Goal: Obtain resource: Obtain resource

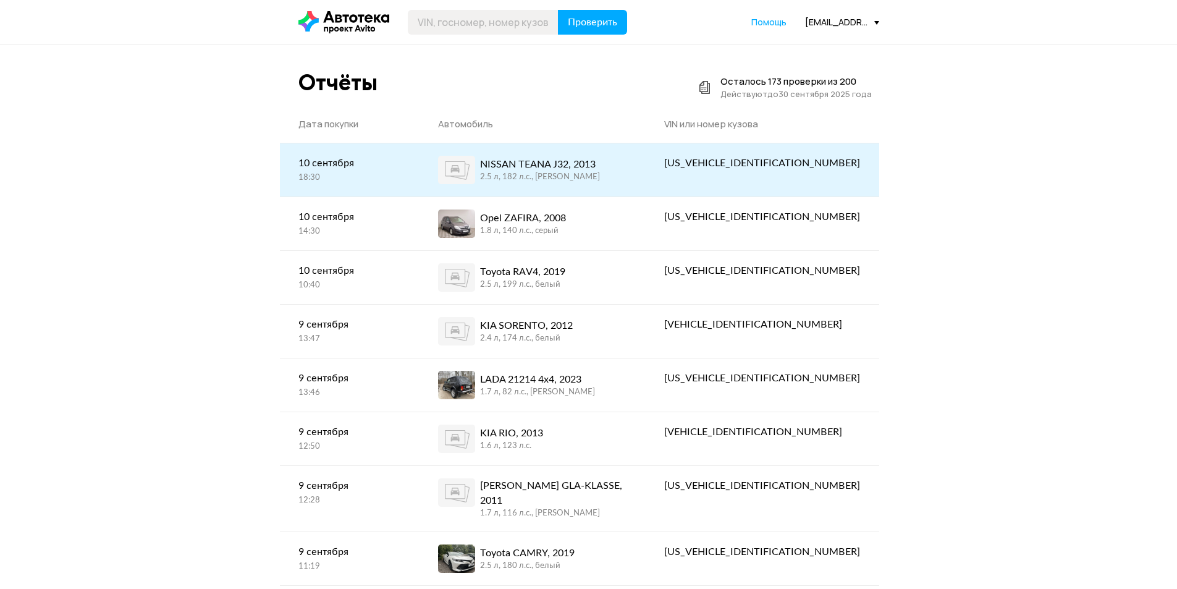
click at [528, 153] on link "NISSAN TEANA J32, 2013 2.5 л, 182 л.c., [PERSON_NAME]" at bounding box center [533, 169] width 227 height 53
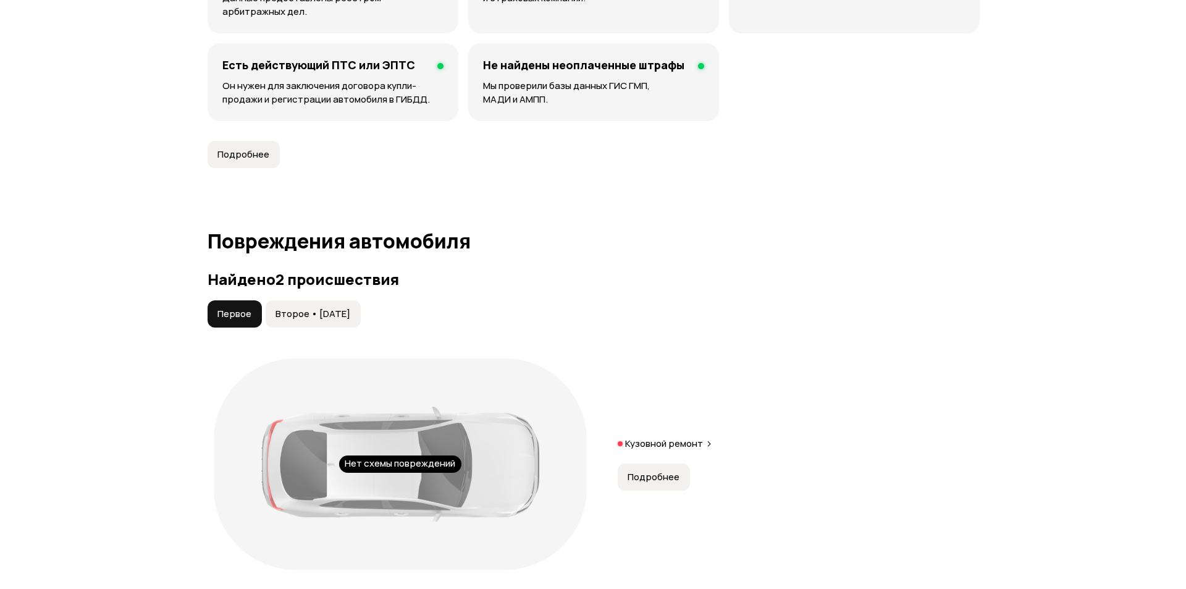
scroll to position [1112, 0]
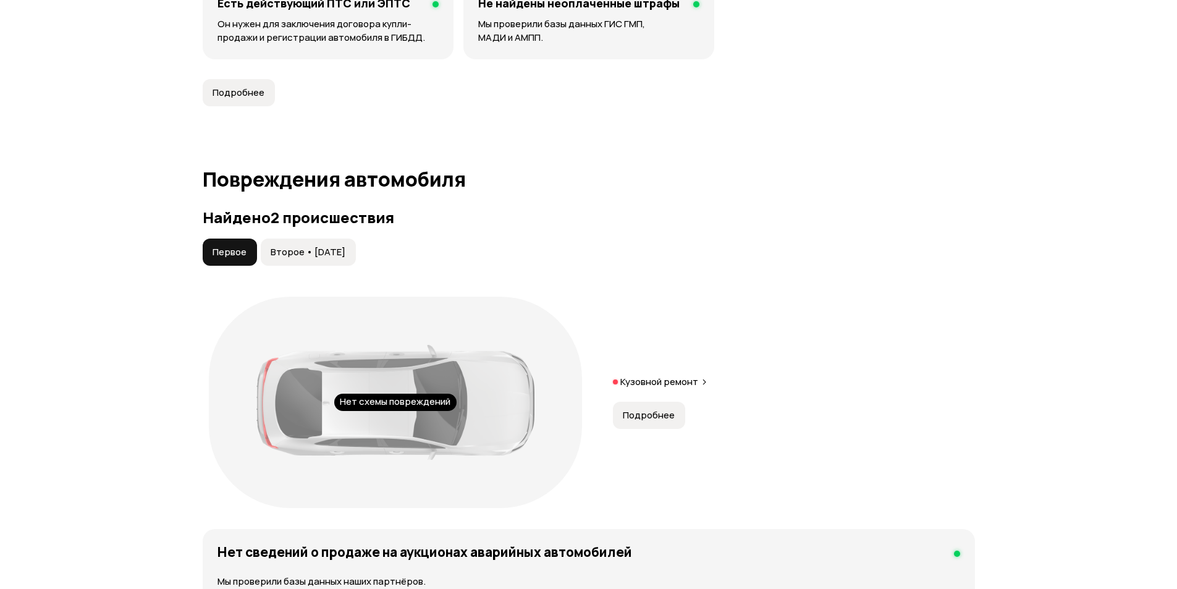
click at [636, 416] on span "Подробнее" at bounding box center [649, 415] width 52 height 12
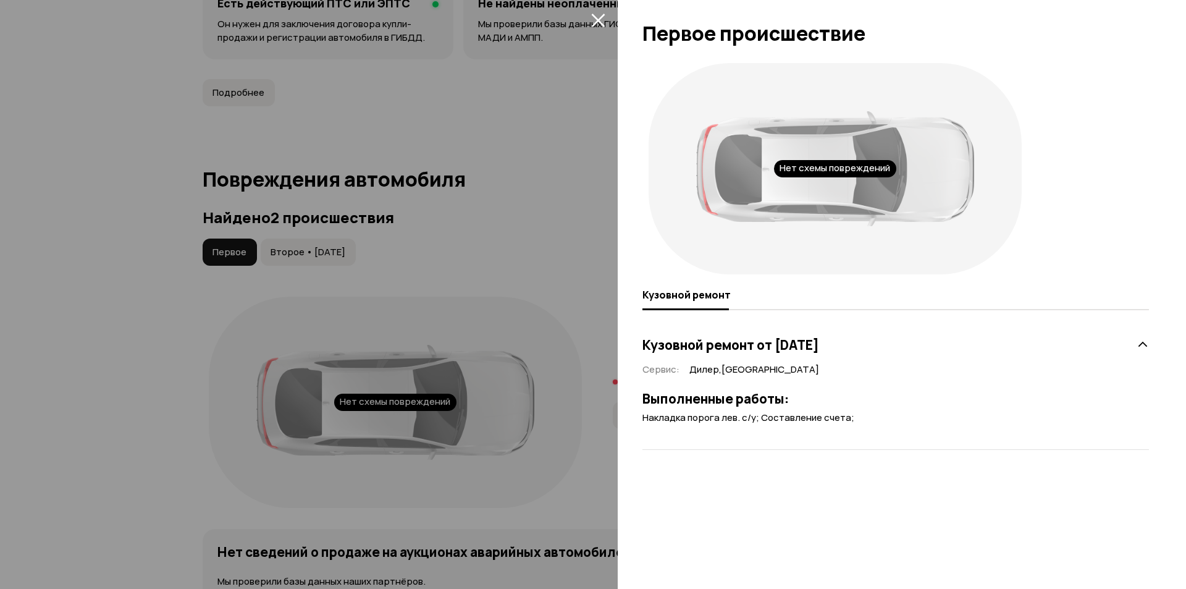
click at [164, 376] on div at bounding box center [593, 294] width 1186 height 589
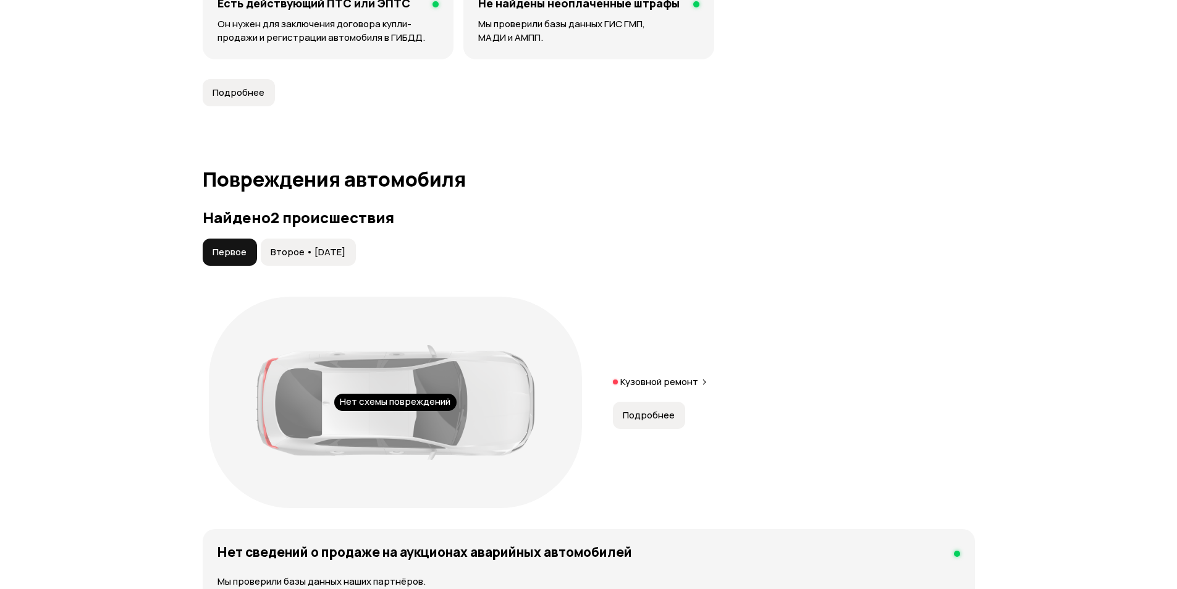
click at [310, 245] on button "Второе • [DATE]" at bounding box center [308, 251] width 95 height 27
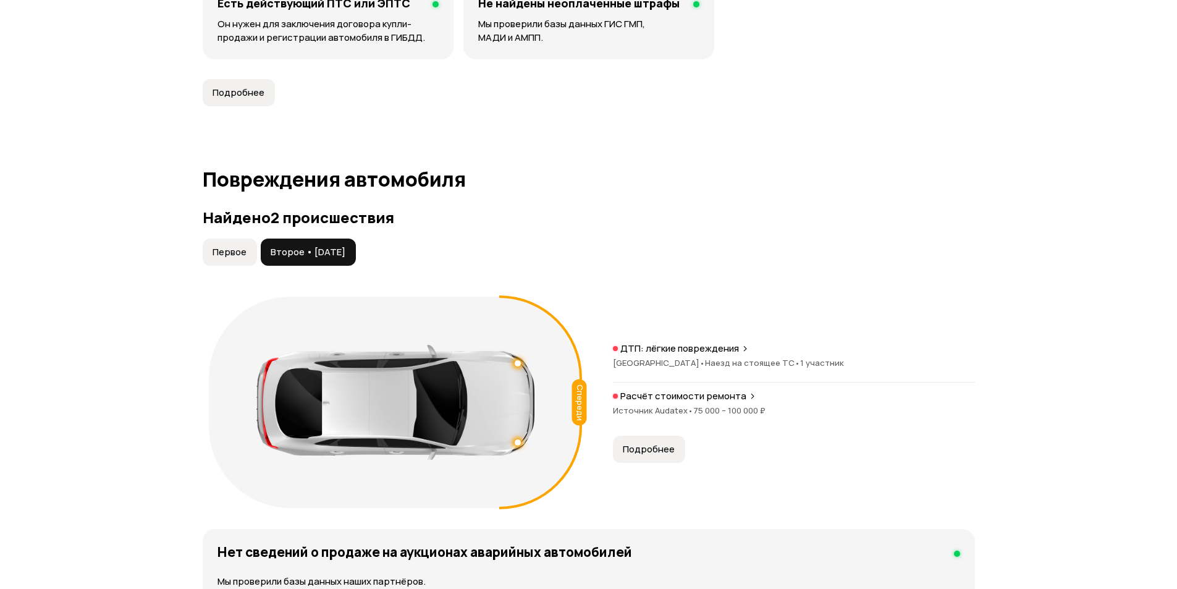
click at [727, 361] on span "Наезд на стоящее ТС •" at bounding box center [752, 362] width 95 height 11
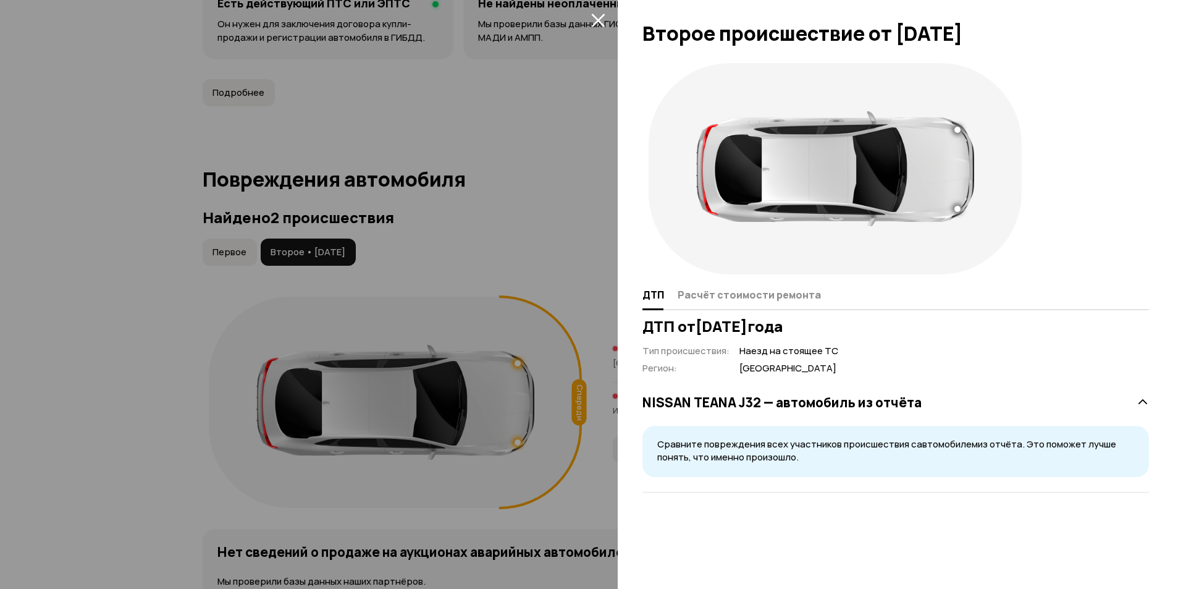
click at [127, 381] on div at bounding box center [593, 294] width 1186 height 589
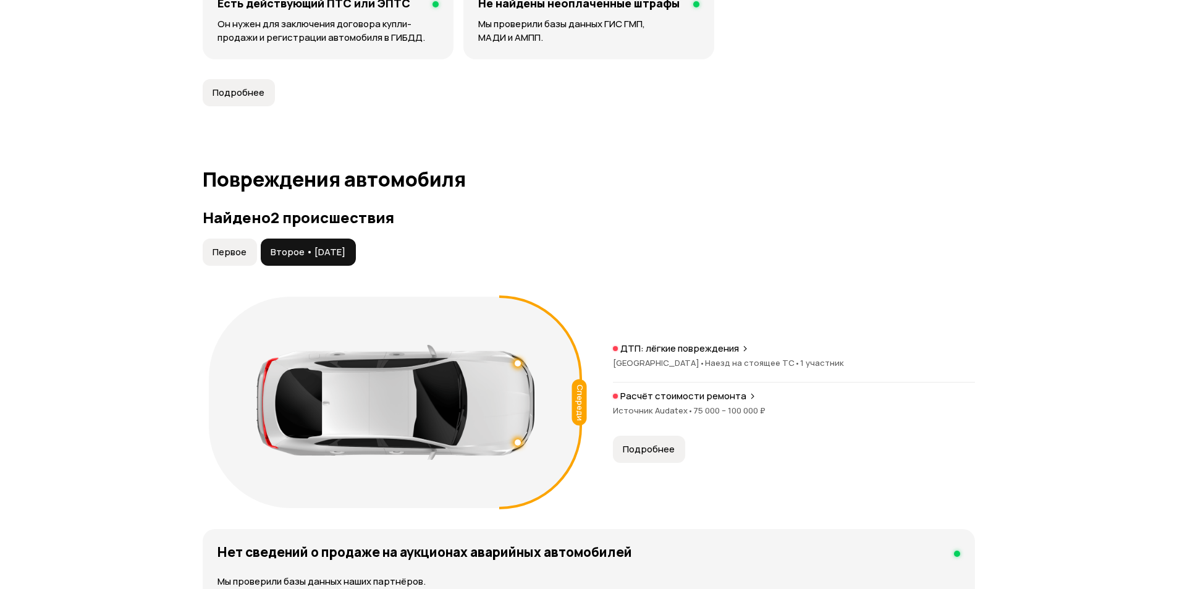
click at [642, 398] on p "Расчёт стоимости ремонта" at bounding box center [683, 396] width 126 height 12
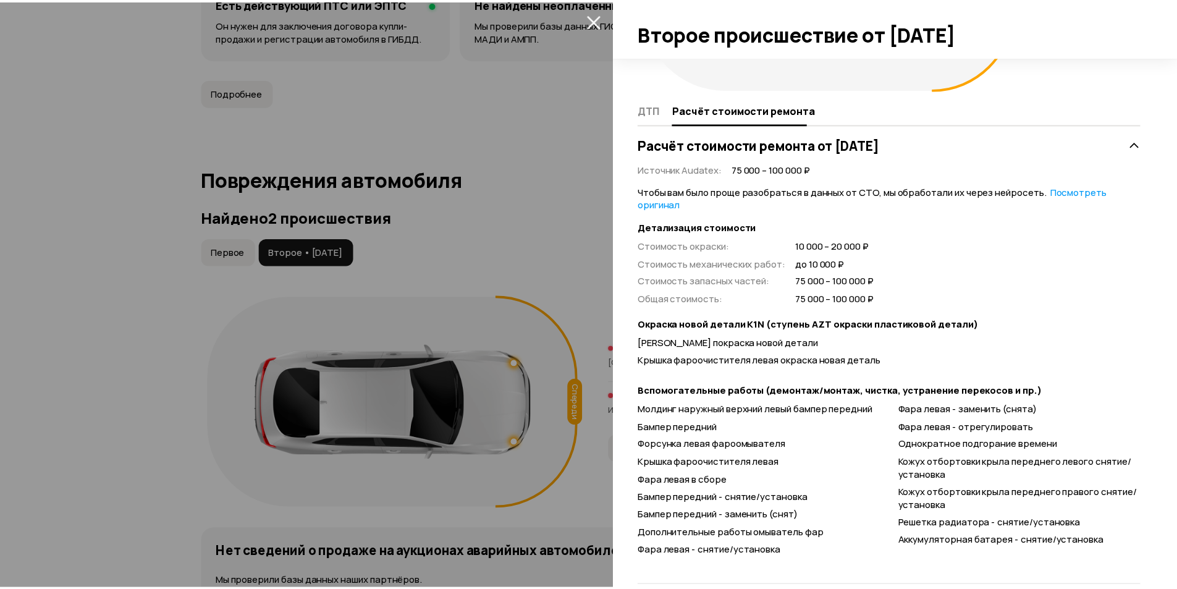
scroll to position [207, 0]
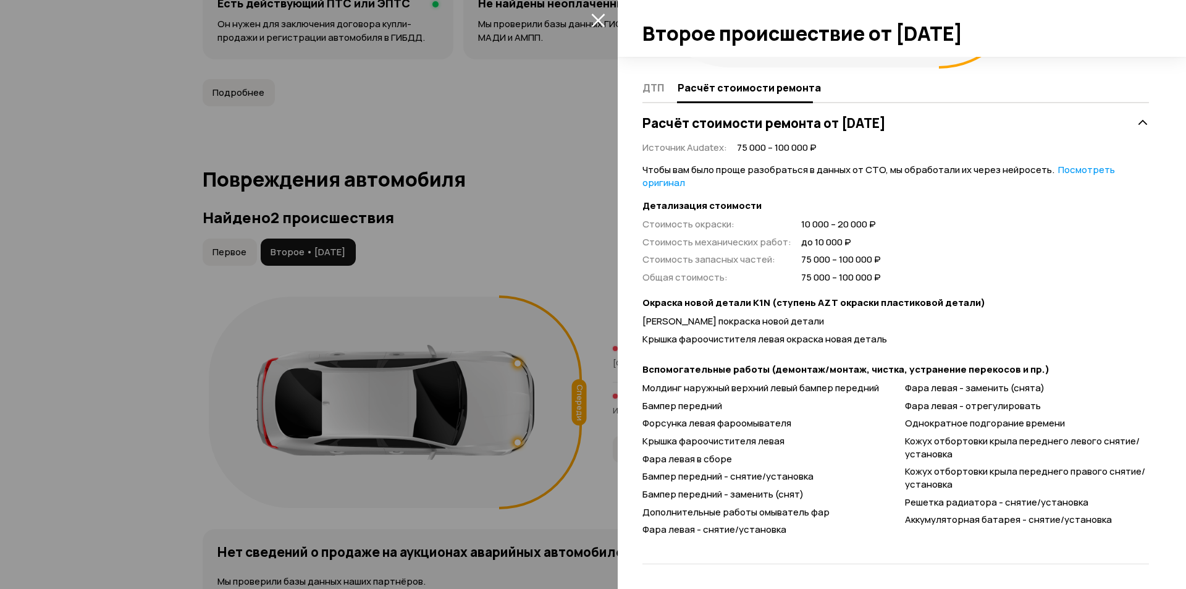
click at [41, 371] on div at bounding box center [593, 294] width 1186 height 589
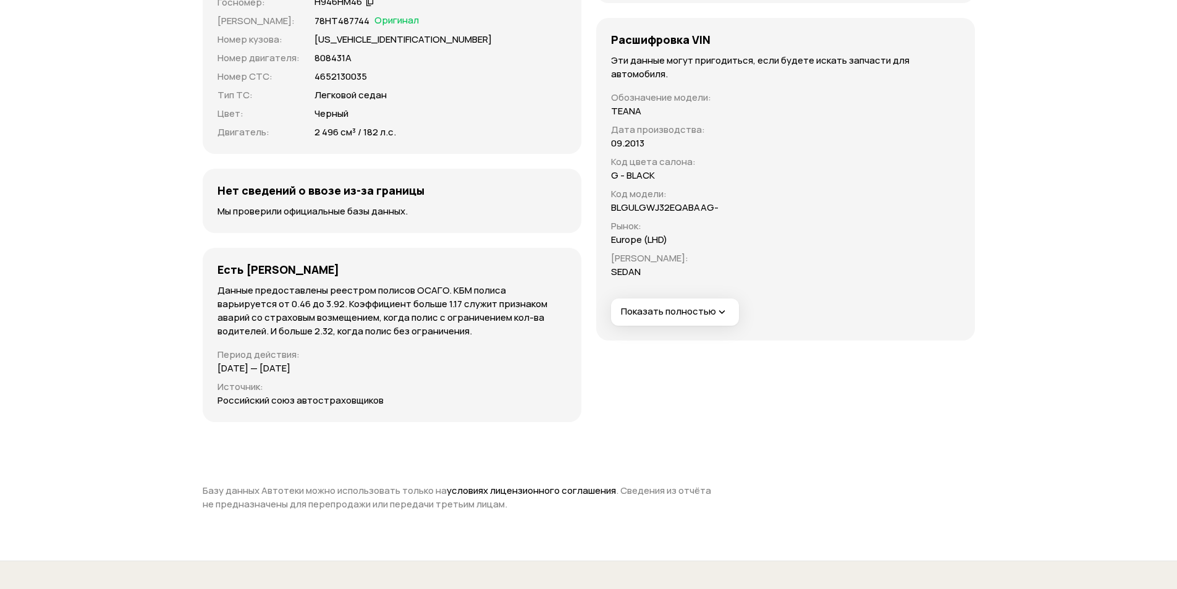
scroll to position [3875, 0]
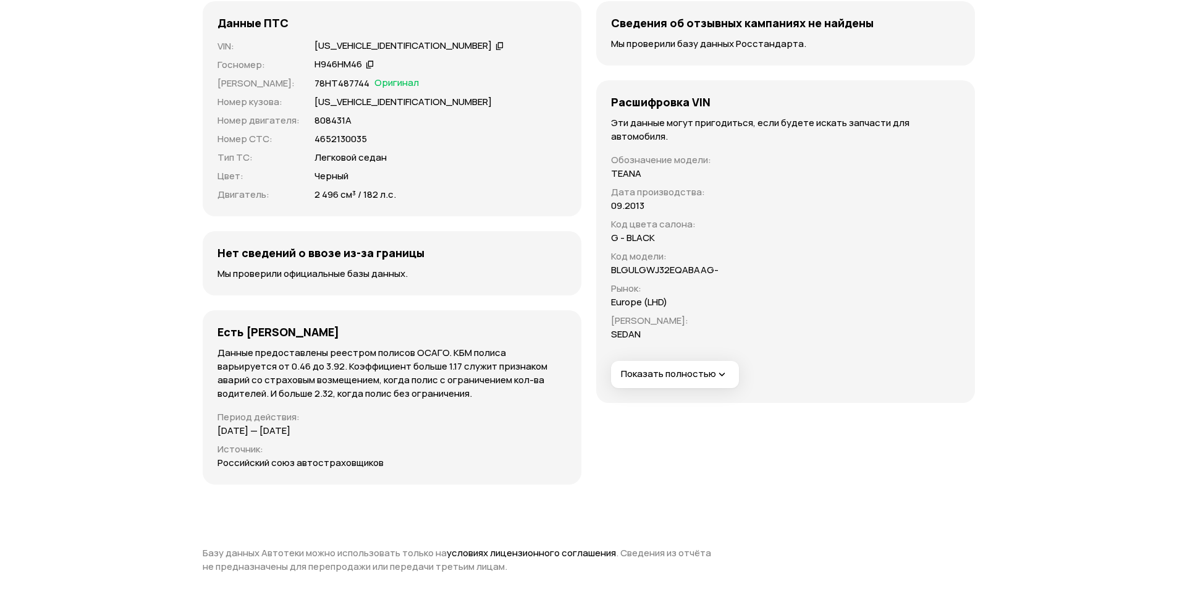
click at [686, 374] on span "Показать полностью" at bounding box center [675, 374] width 108 height 13
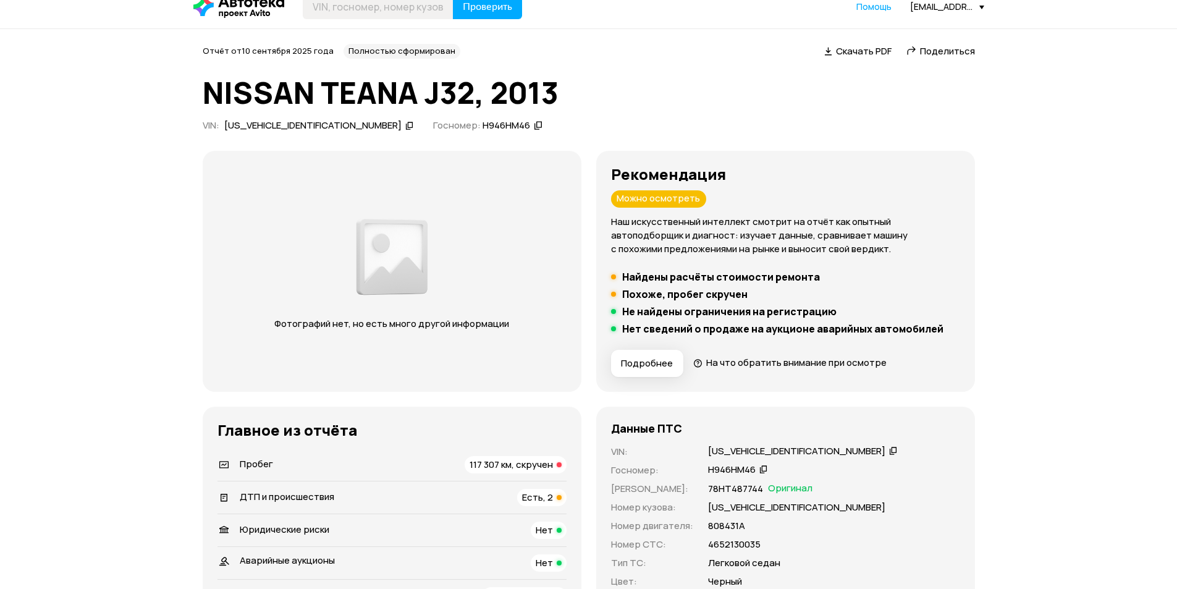
scroll to position [0, 0]
